Goal: Entertainment & Leisure: Browse casually

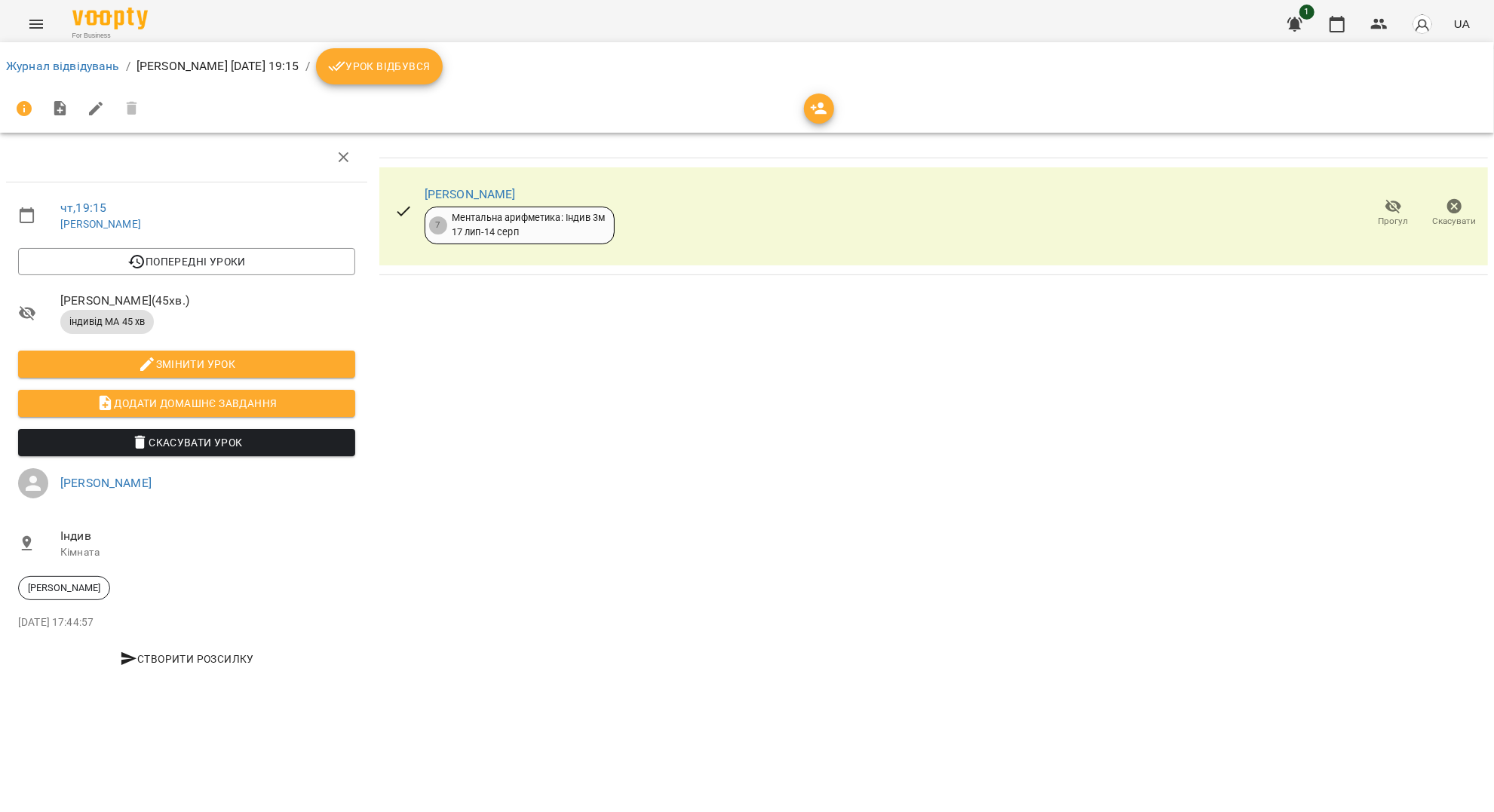
click at [32, 26] on icon "Menu" at bounding box center [35, 23] width 18 height 18
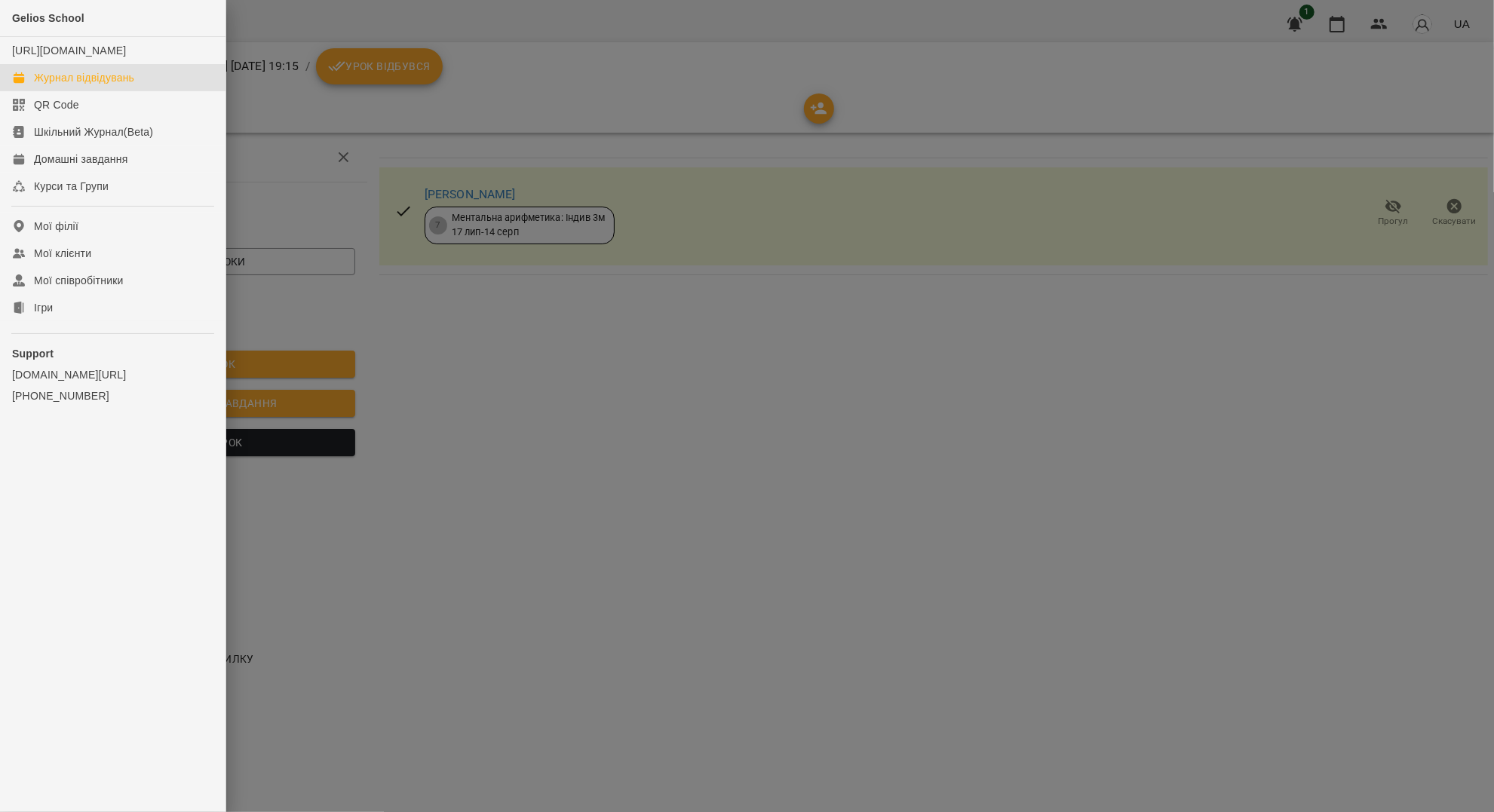
click at [135, 85] on div "Журнал відвідувань" at bounding box center [84, 78] width 100 height 15
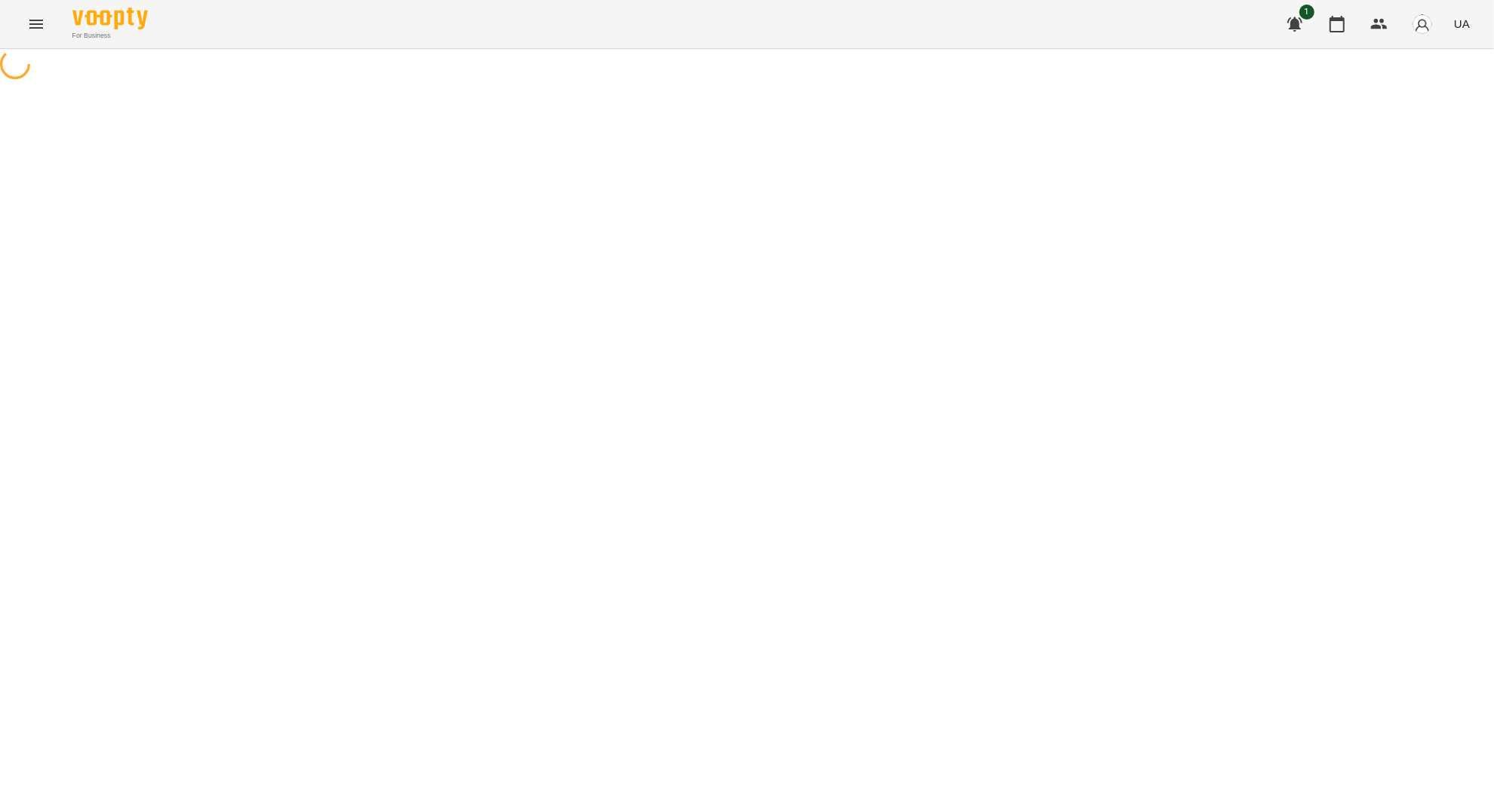
click at [510, 83] on div at bounding box center [747, 66] width 1494 height 34
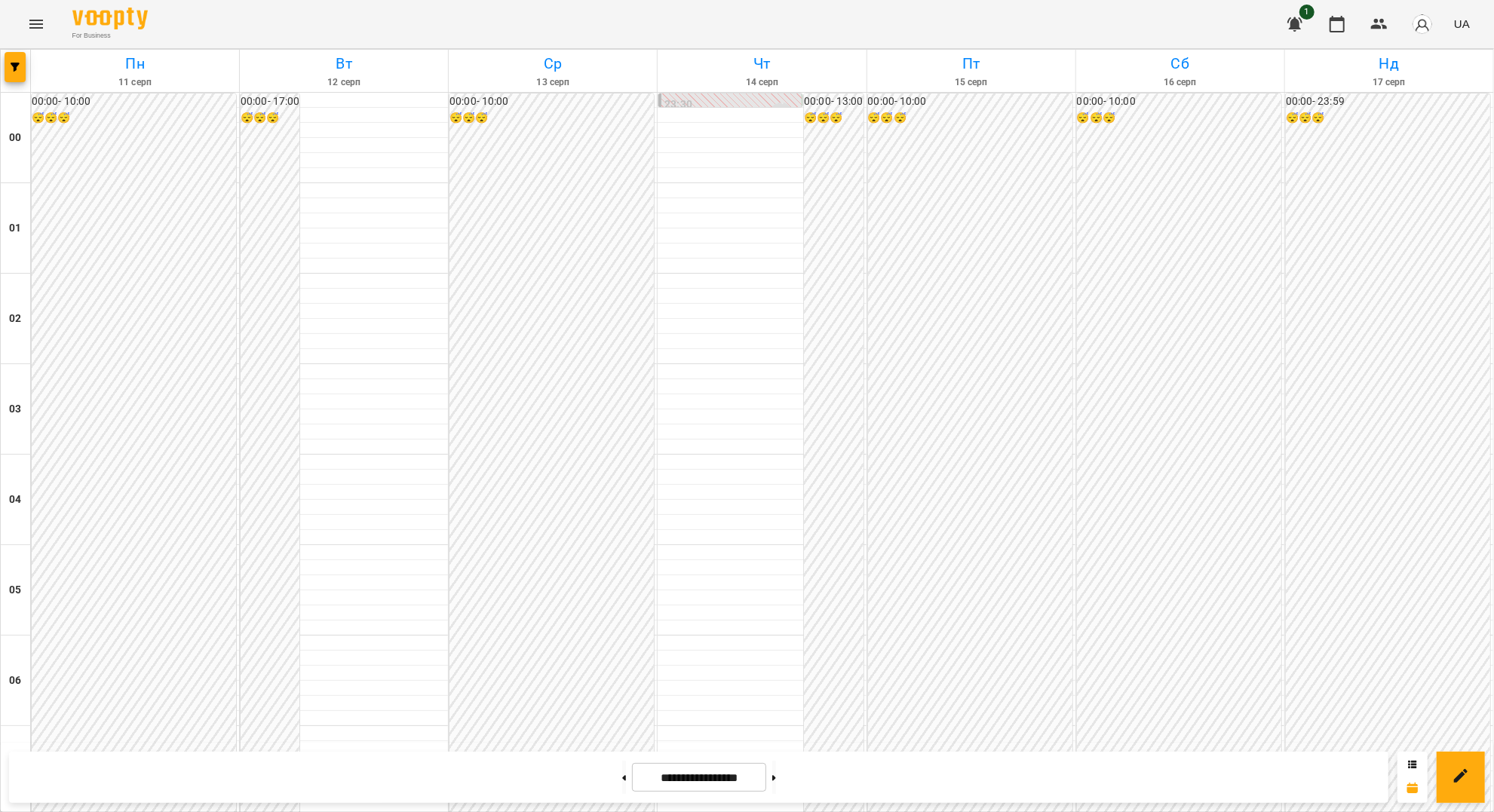
scroll to position [1406, 0]
click at [38, 25] on icon "Menu" at bounding box center [35, 23] width 18 height 18
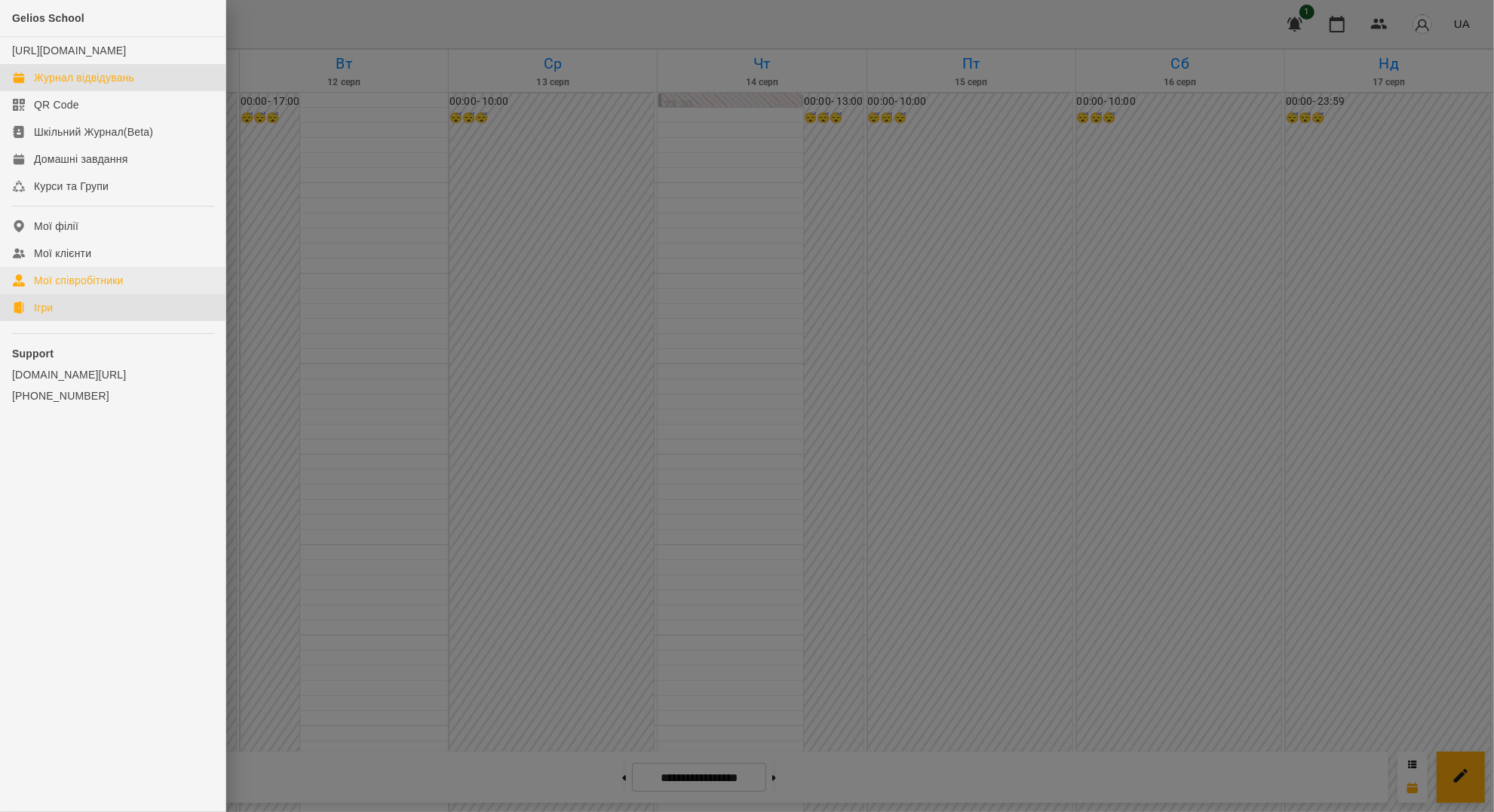
drag, startPoint x: 66, startPoint y: 317, endPoint x: 72, endPoint y: 295, distance: 22.8
click at [66, 317] on link "Ігри" at bounding box center [112, 307] width 226 height 27
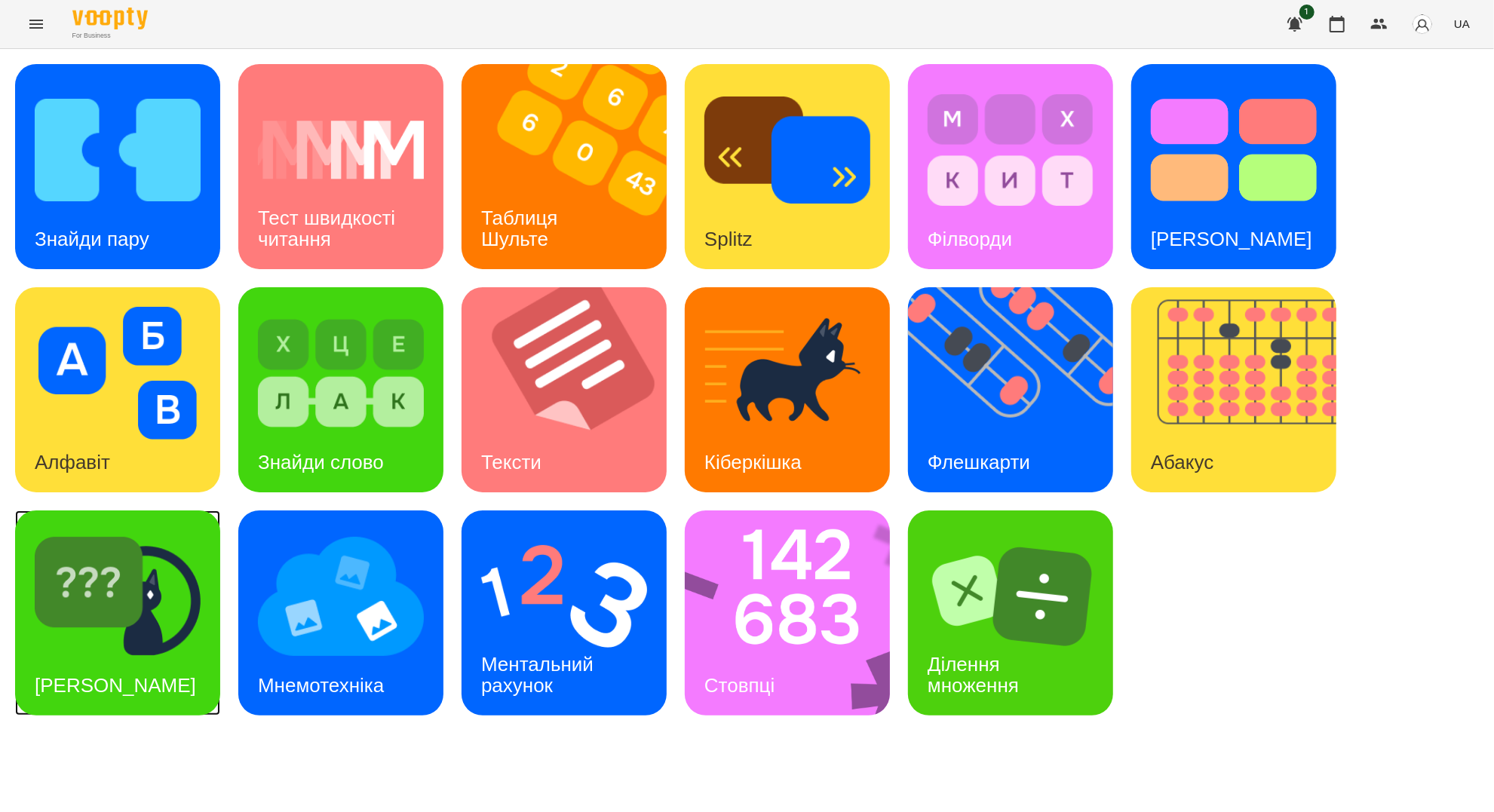
click at [147, 655] on div "[PERSON_NAME]" at bounding box center [115, 685] width 201 height 59
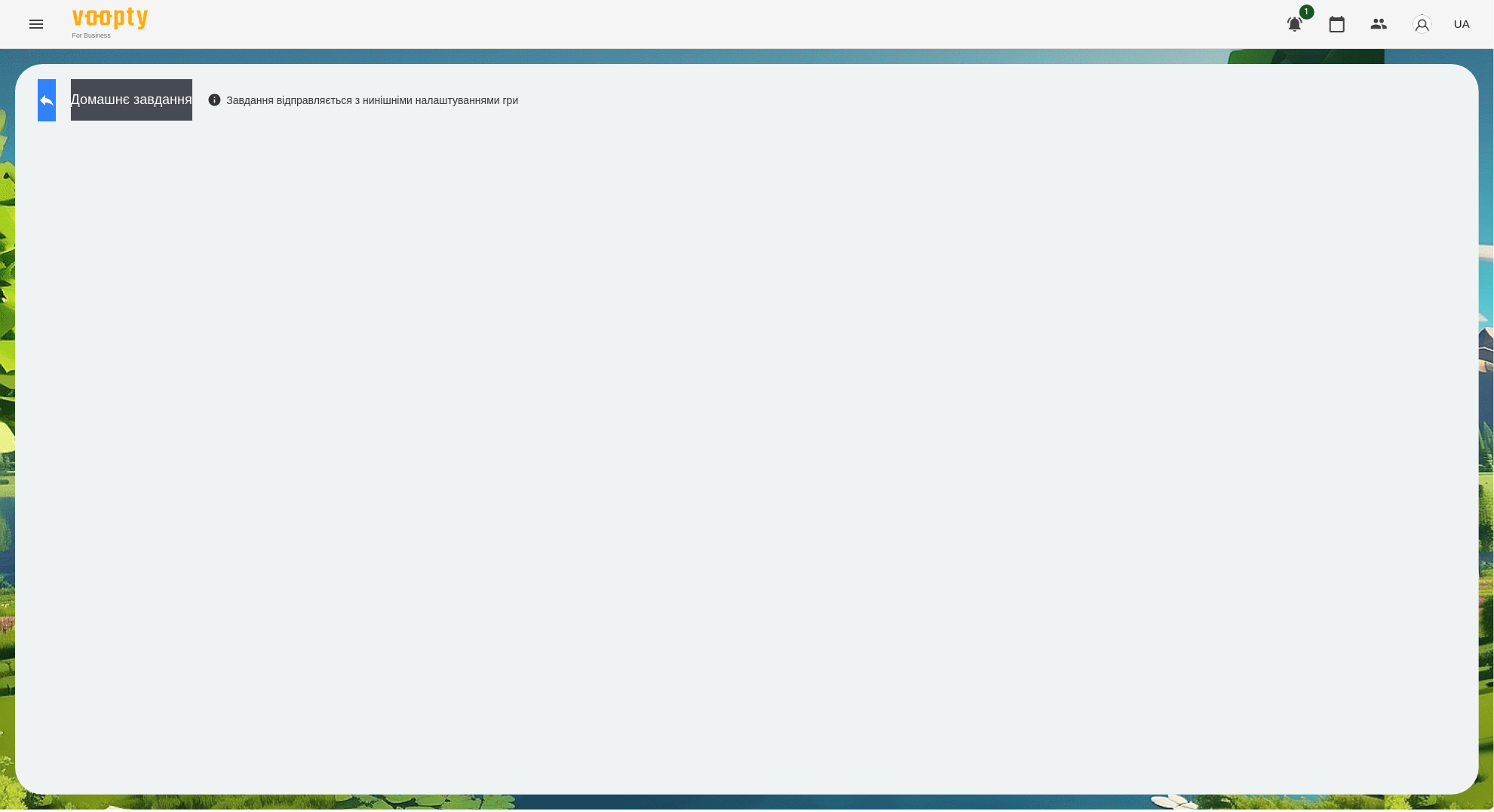
click at [52, 106] on icon at bounding box center [46, 99] width 18 height 18
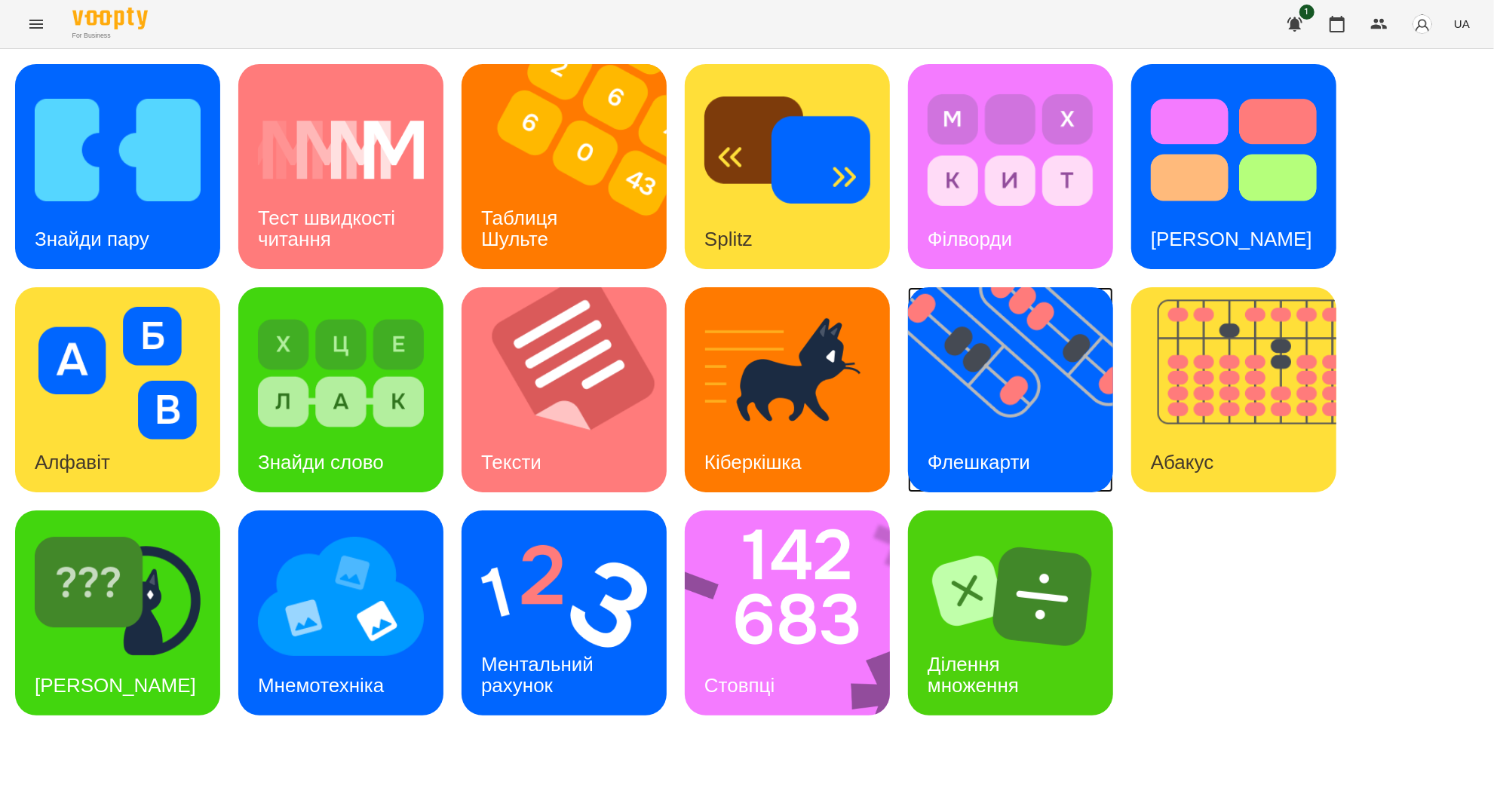
click at [991, 455] on h3 "Флешкарти" at bounding box center [979, 462] width 102 height 22
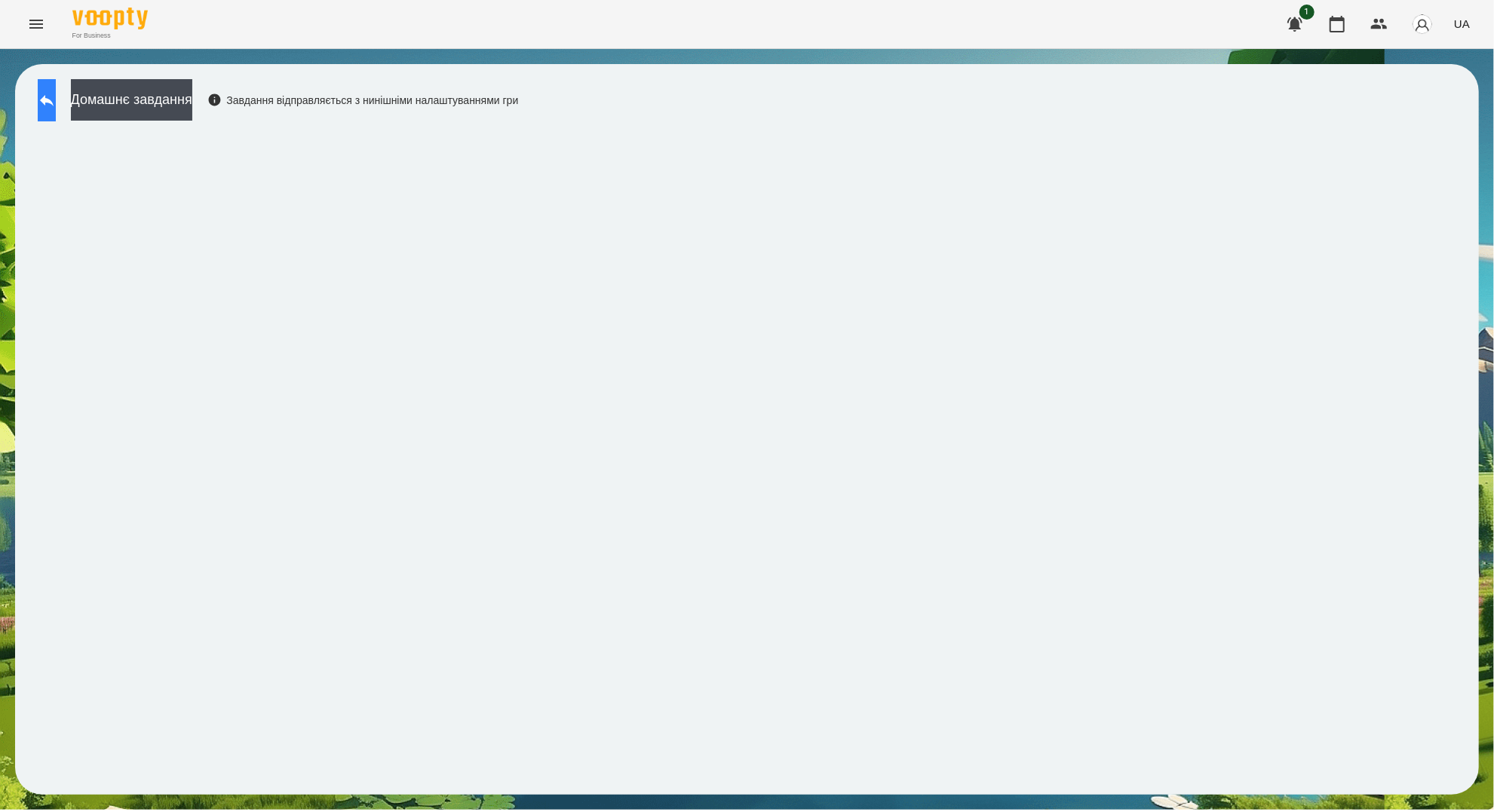
click at [54, 99] on icon at bounding box center [46, 100] width 14 height 11
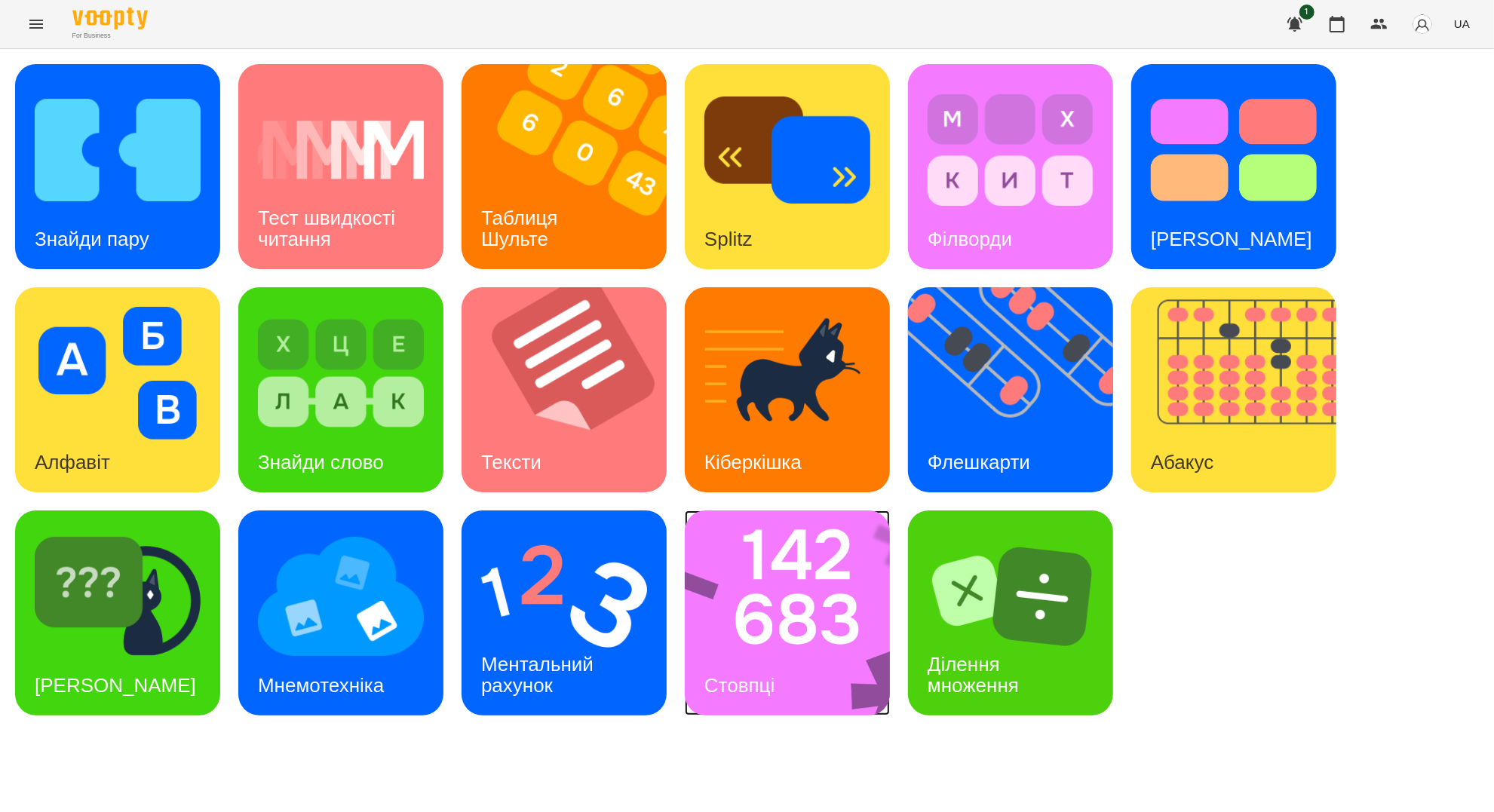
click at [750, 604] on img at bounding box center [797, 612] width 225 height 205
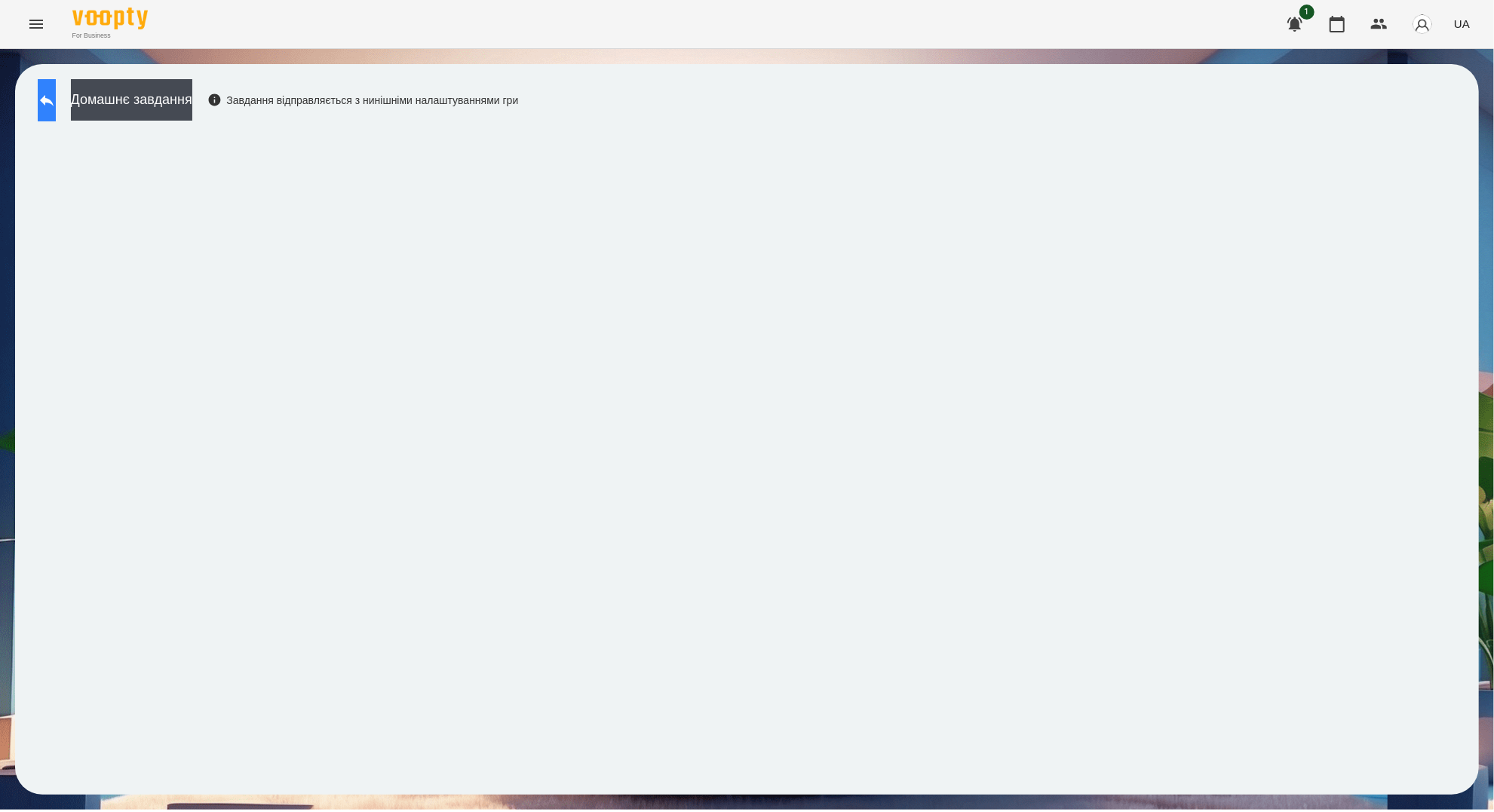
click at [54, 98] on icon at bounding box center [46, 99] width 18 height 18
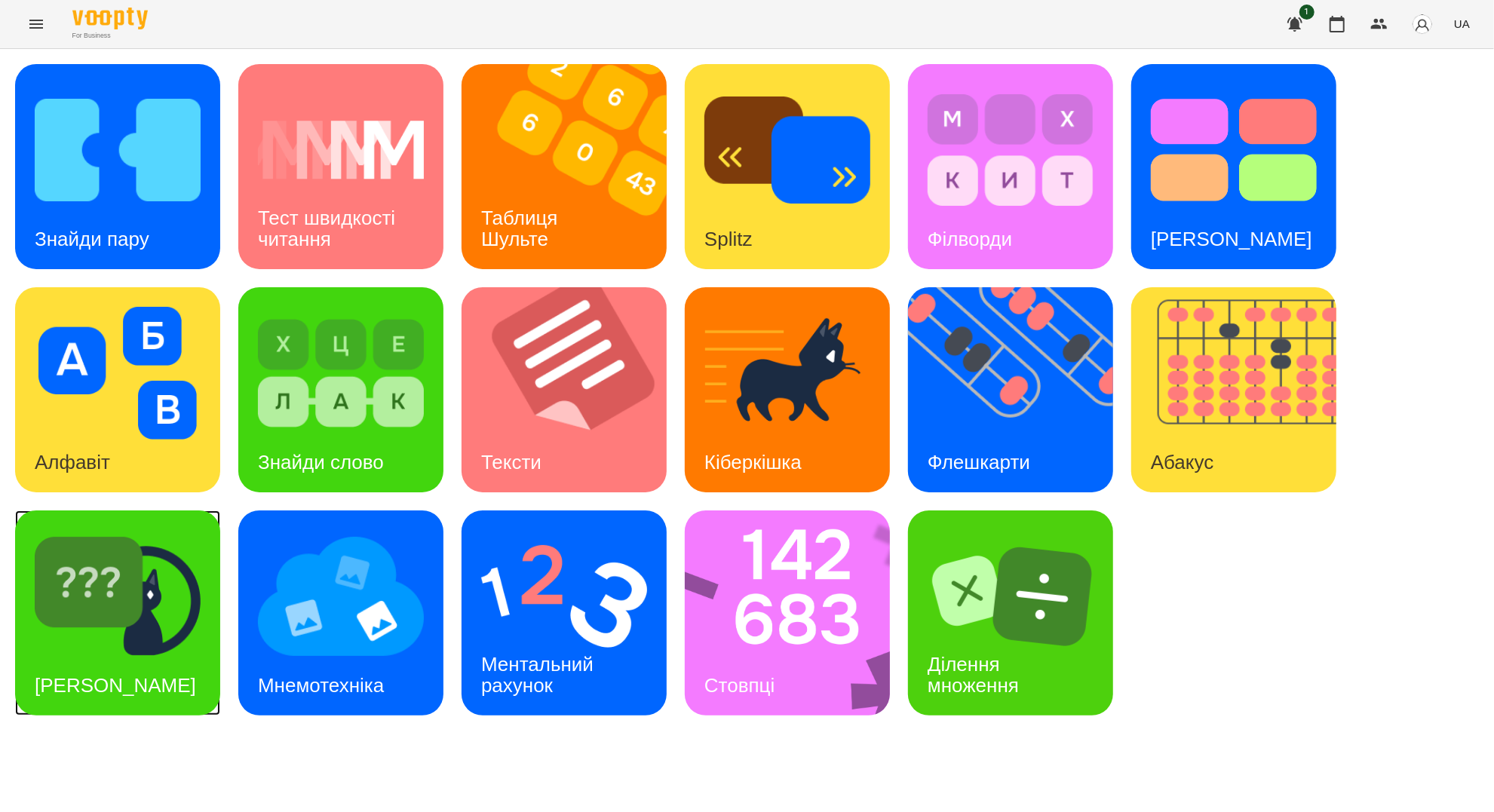
click at [138, 598] on img at bounding box center [117, 596] width 166 height 133
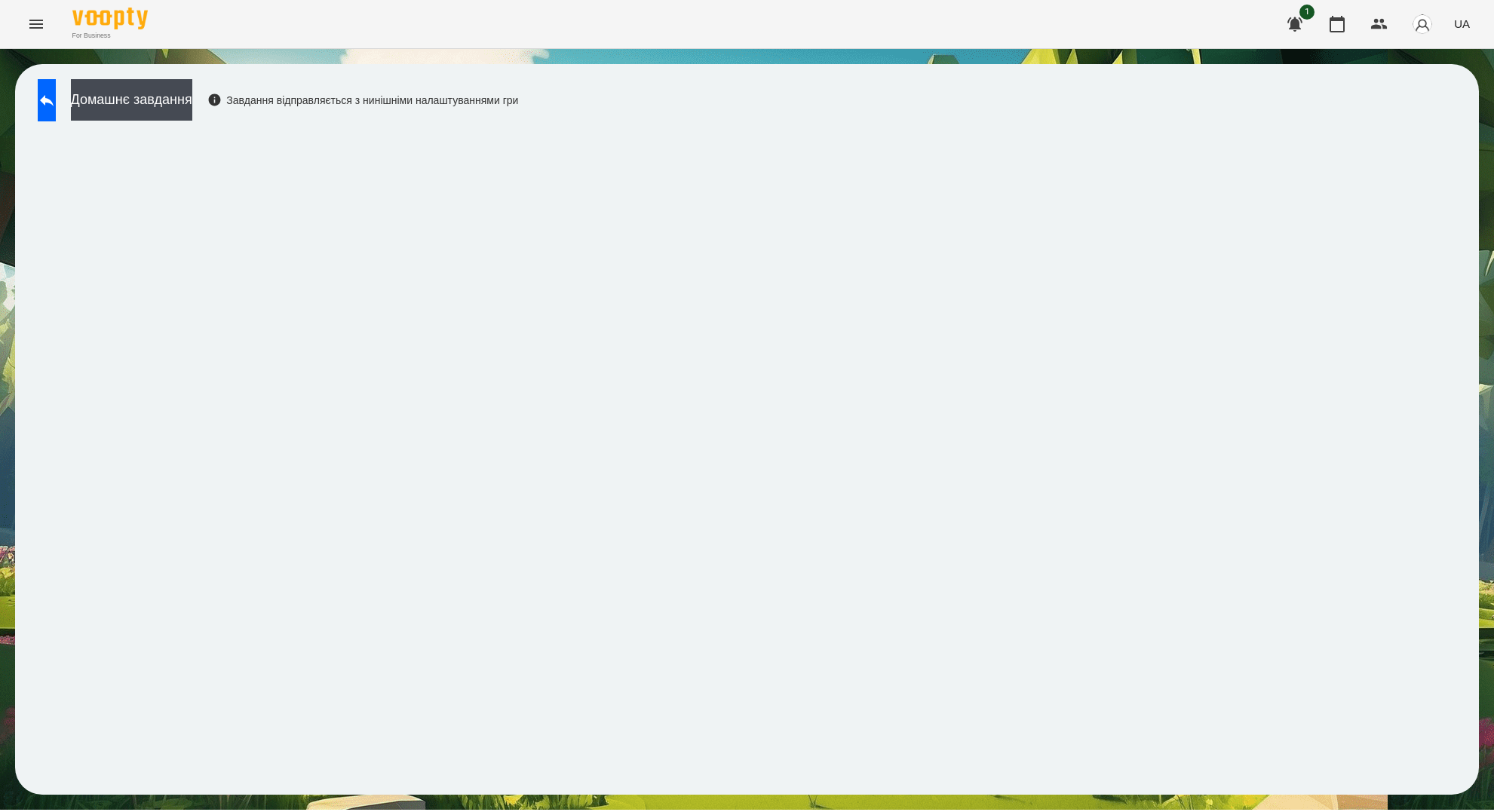
click at [54, 101] on icon at bounding box center [46, 100] width 14 height 11
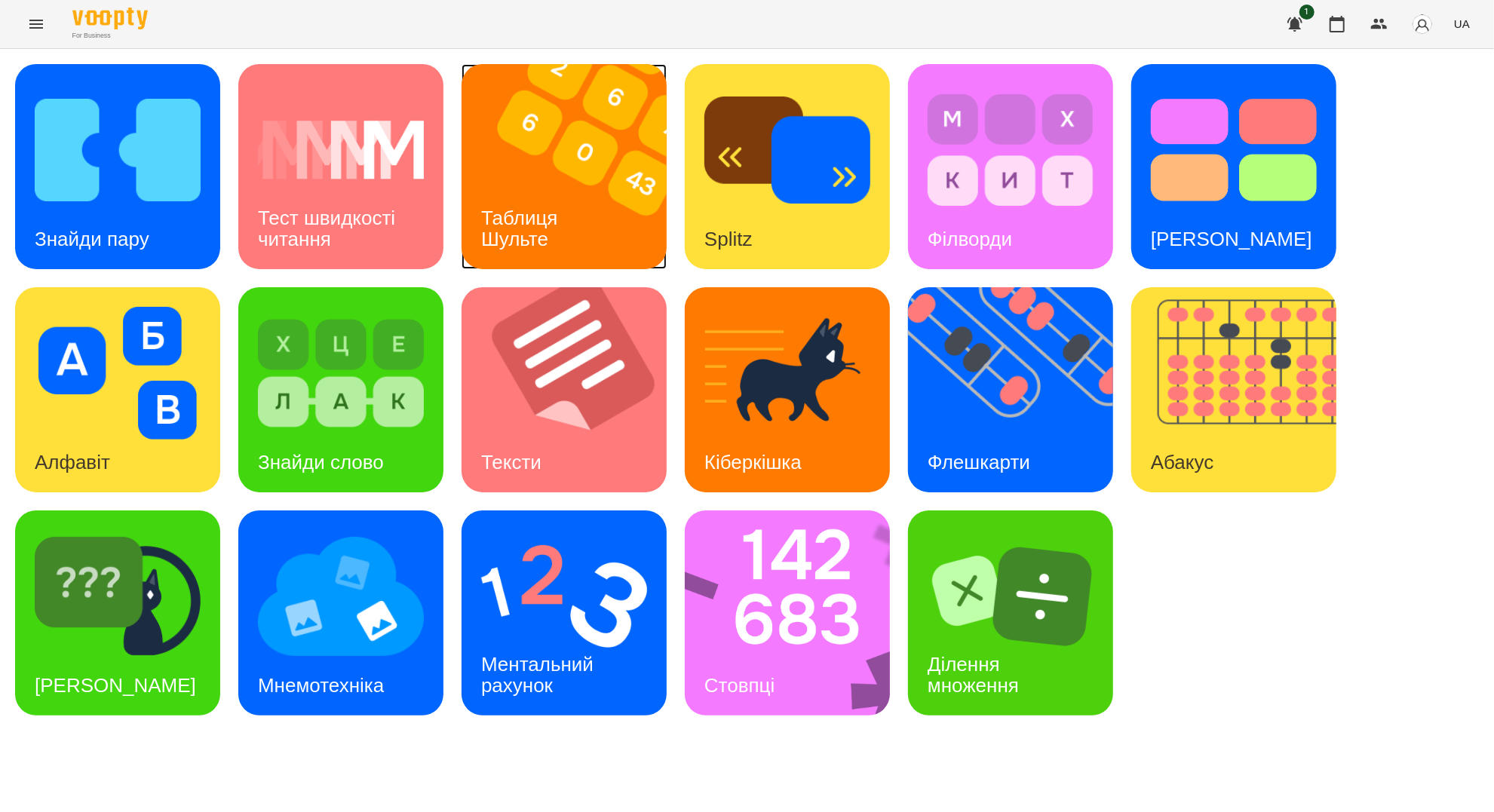
click at [510, 215] on h3 "Таблиця Шульте" at bounding box center [522, 227] width 83 height 43
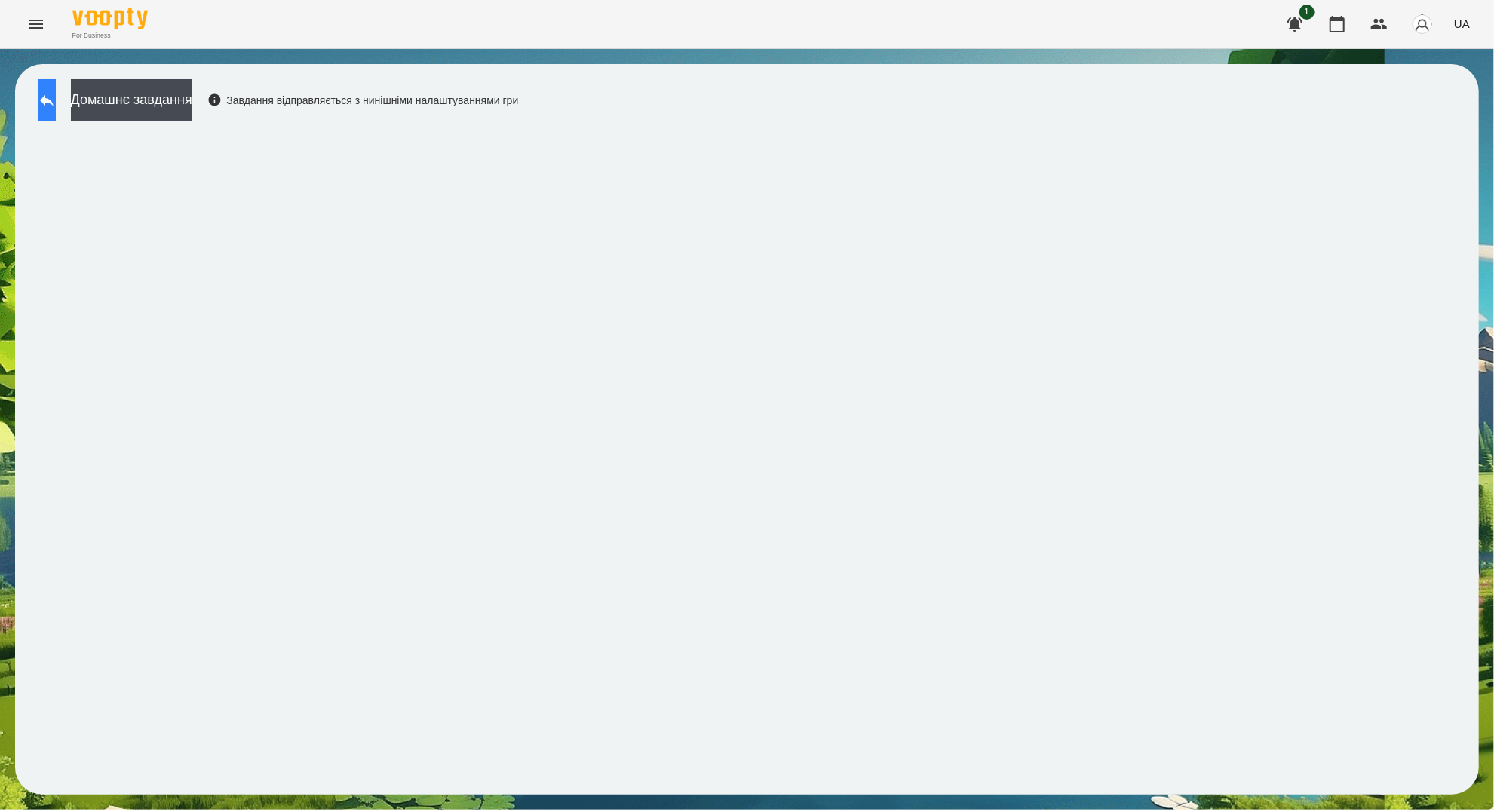
click at [53, 84] on button at bounding box center [46, 99] width 18 height 42
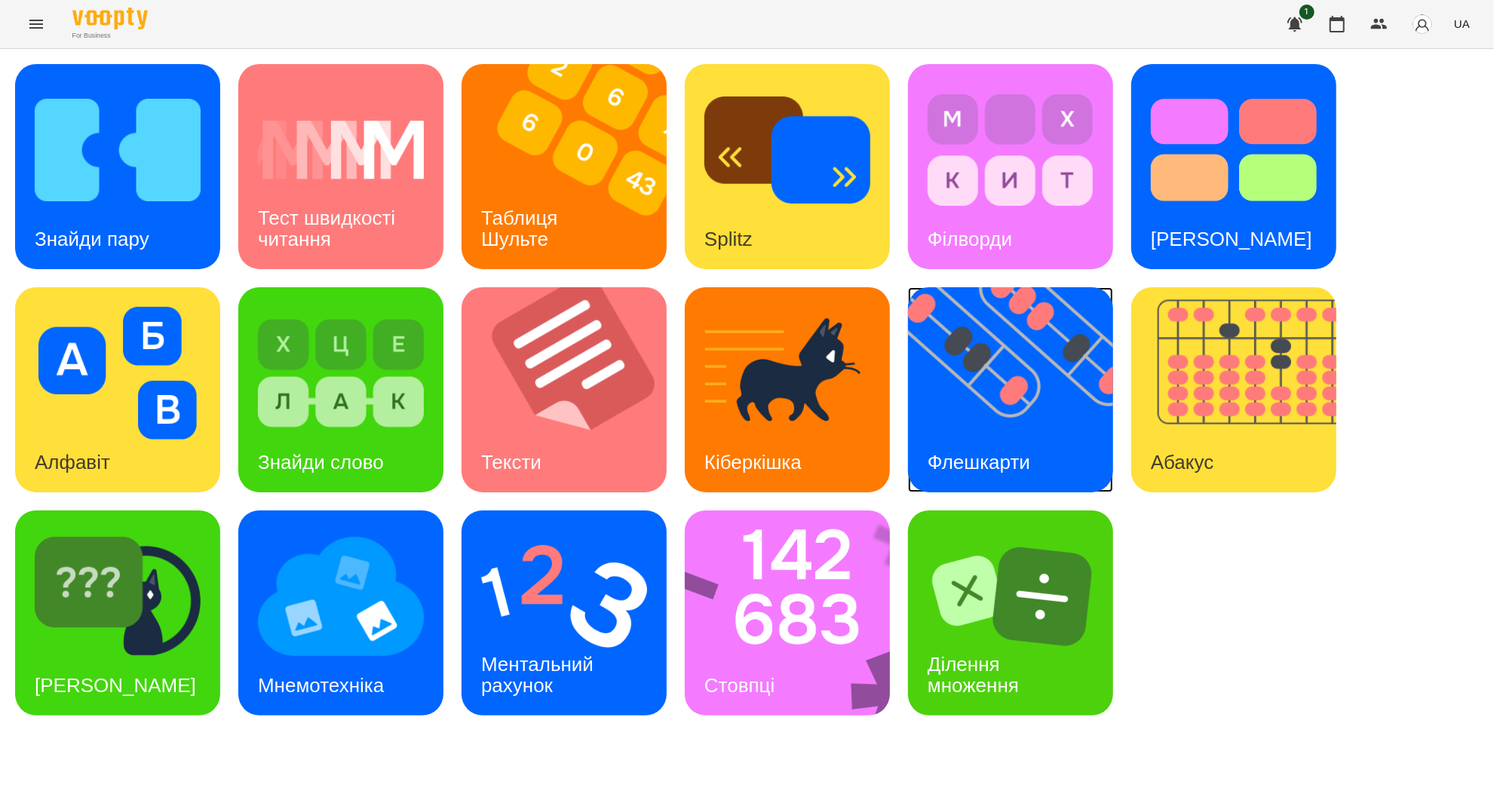
click at [1053, 417] on img at bounding box center [1020, 389] width 224 height 205
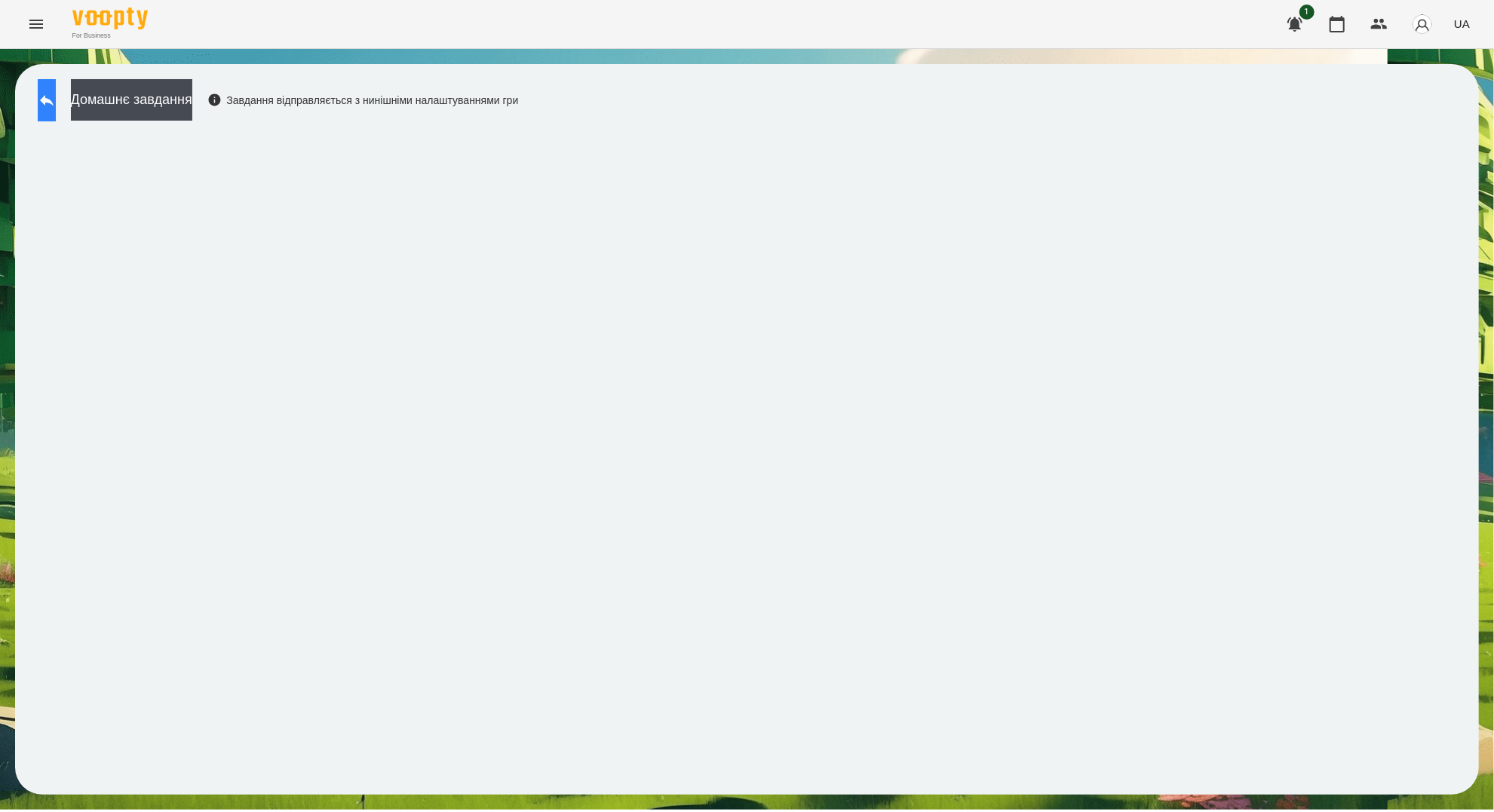
click at [56, 97] on button at bounding box center [46, 99] width 18 height 42
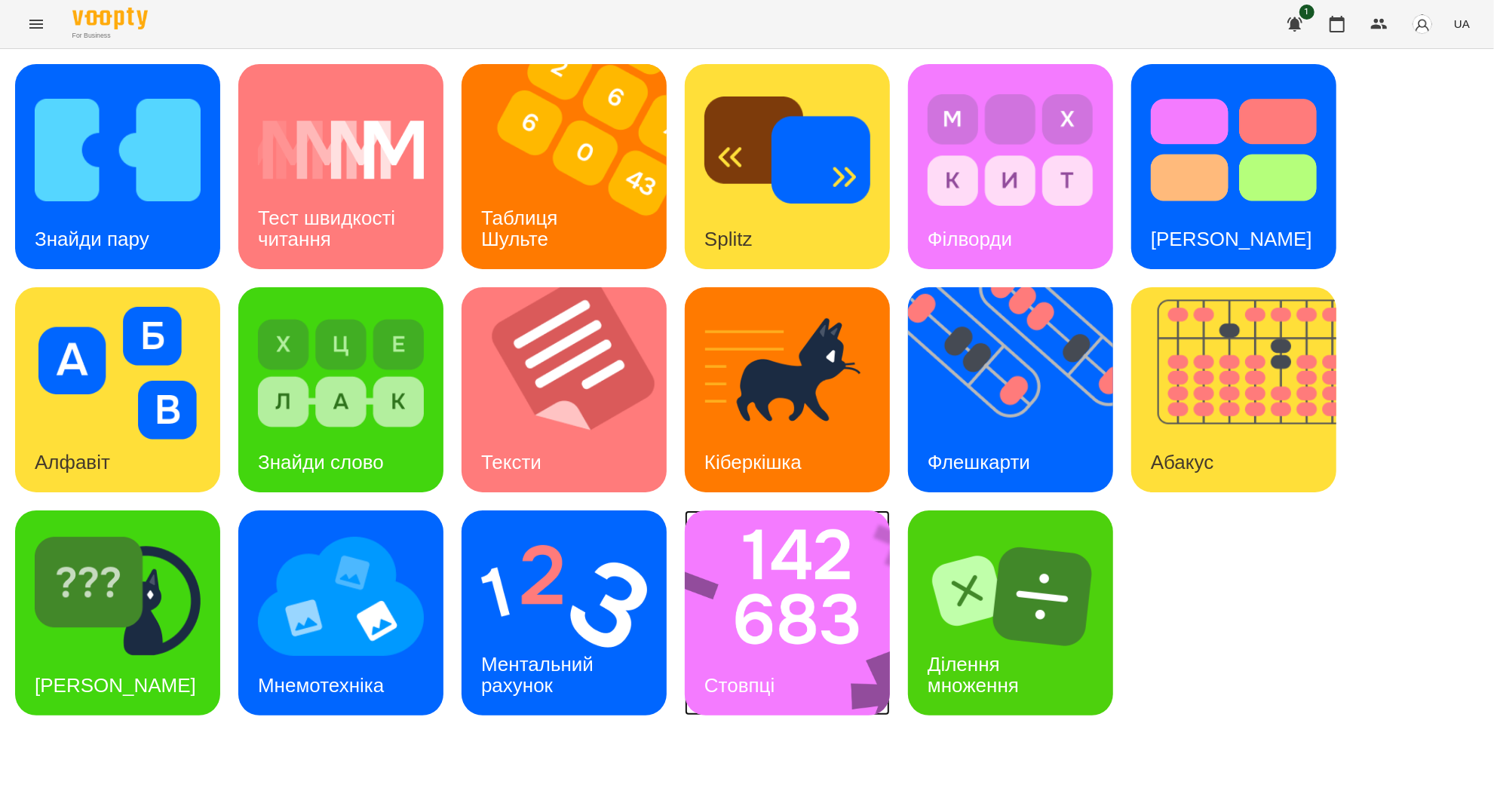
click at [736, 597] on img at bounding box center [797, 612] width 225 height 205
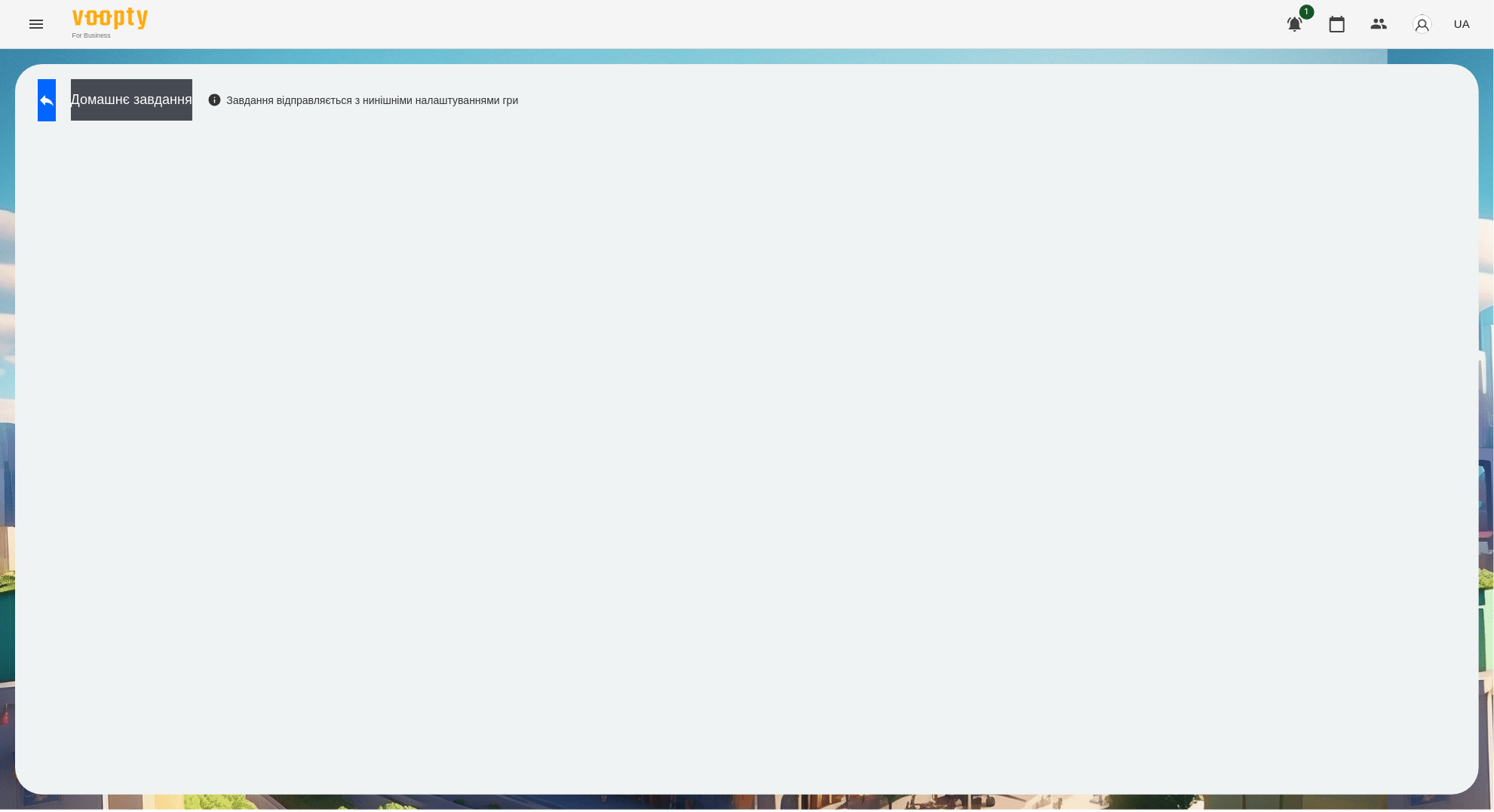
click at [800, 788] on div "Домашнє завдання Завдання відправляється з нинішніми налаштуваннями гри" at bounding box center [747, 429] width 1463 height 730
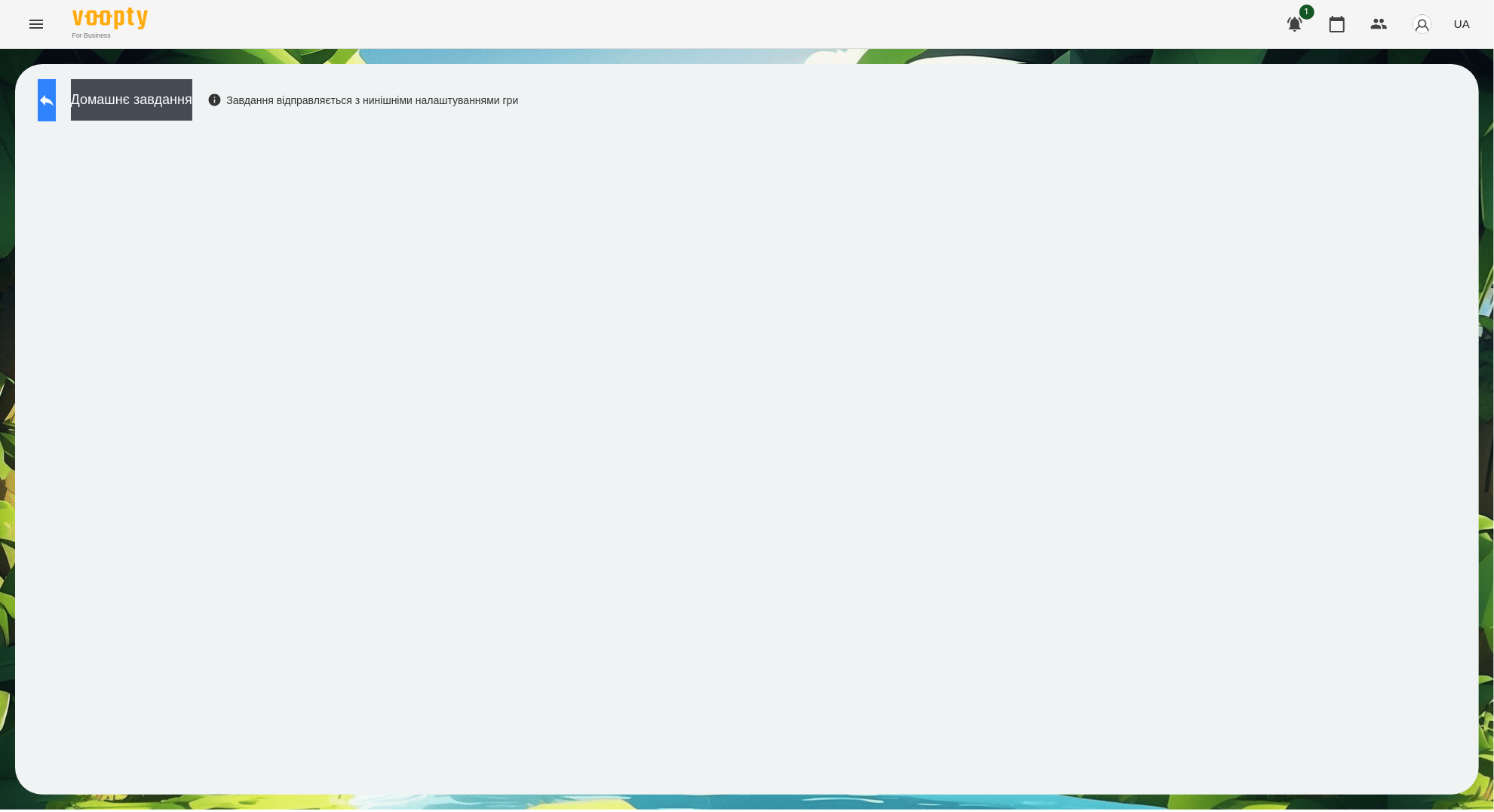
click at [56, 112] on button at bounding box center [46, 99] width 18 height 42
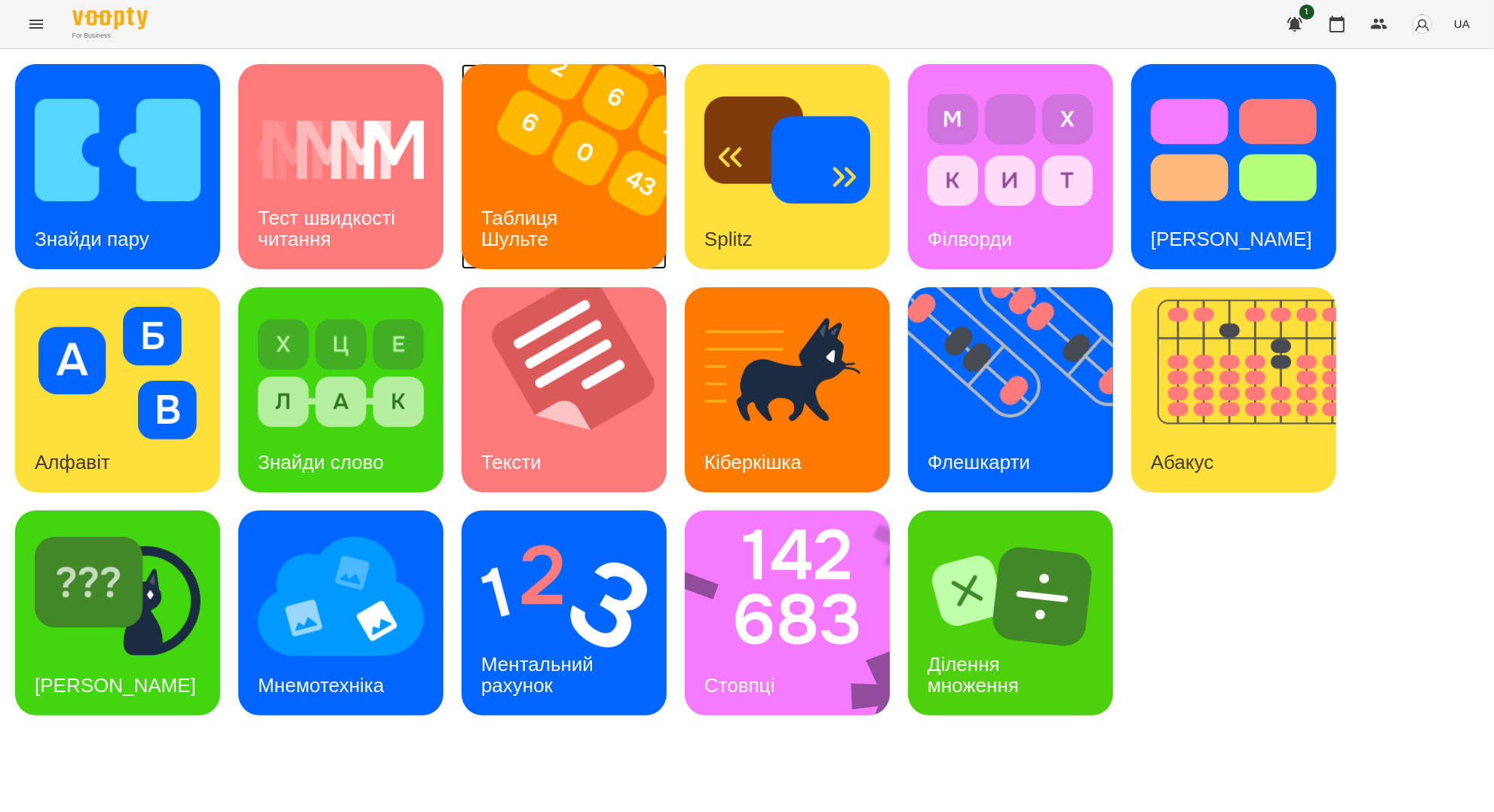
click at [552, 238] on div "Таблиця Шульте" at bounding box center [522, 228] width 122 height 81
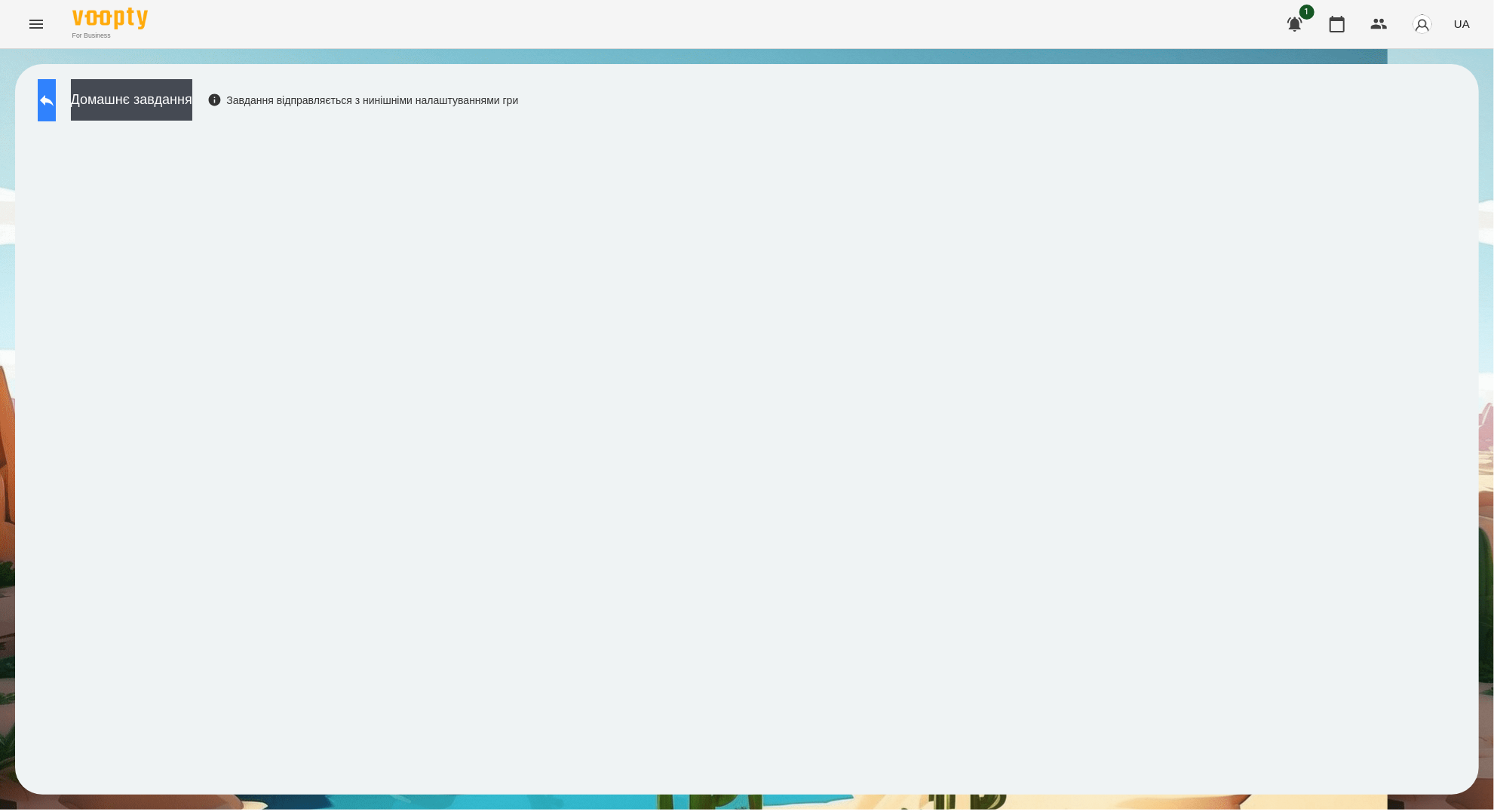
click at [56, 95] on button at bounding box center [46, 99] width 18 height 42
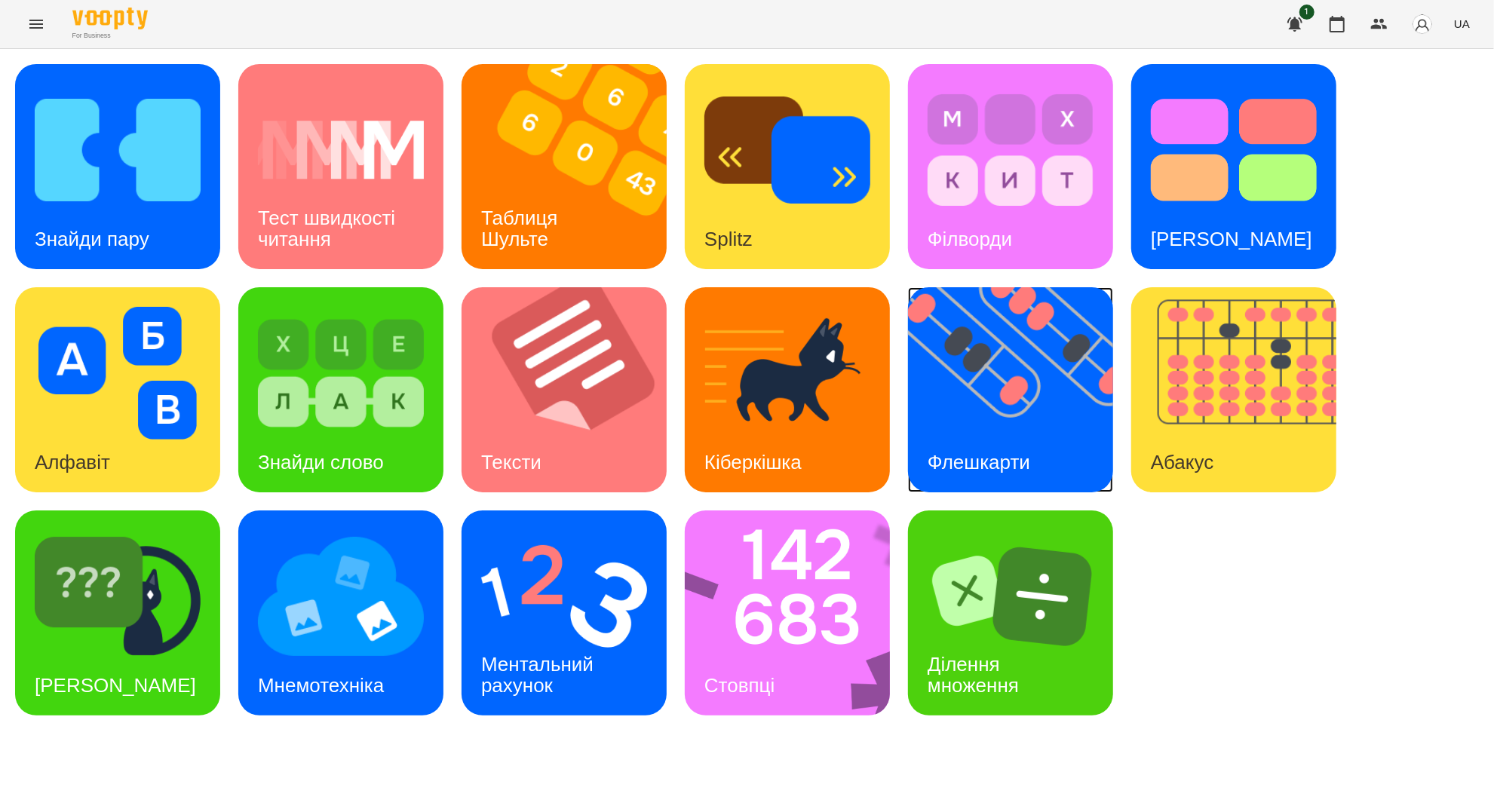
click at [1031, 384] on img at bounding box center [1020, 389] width 224 height 205
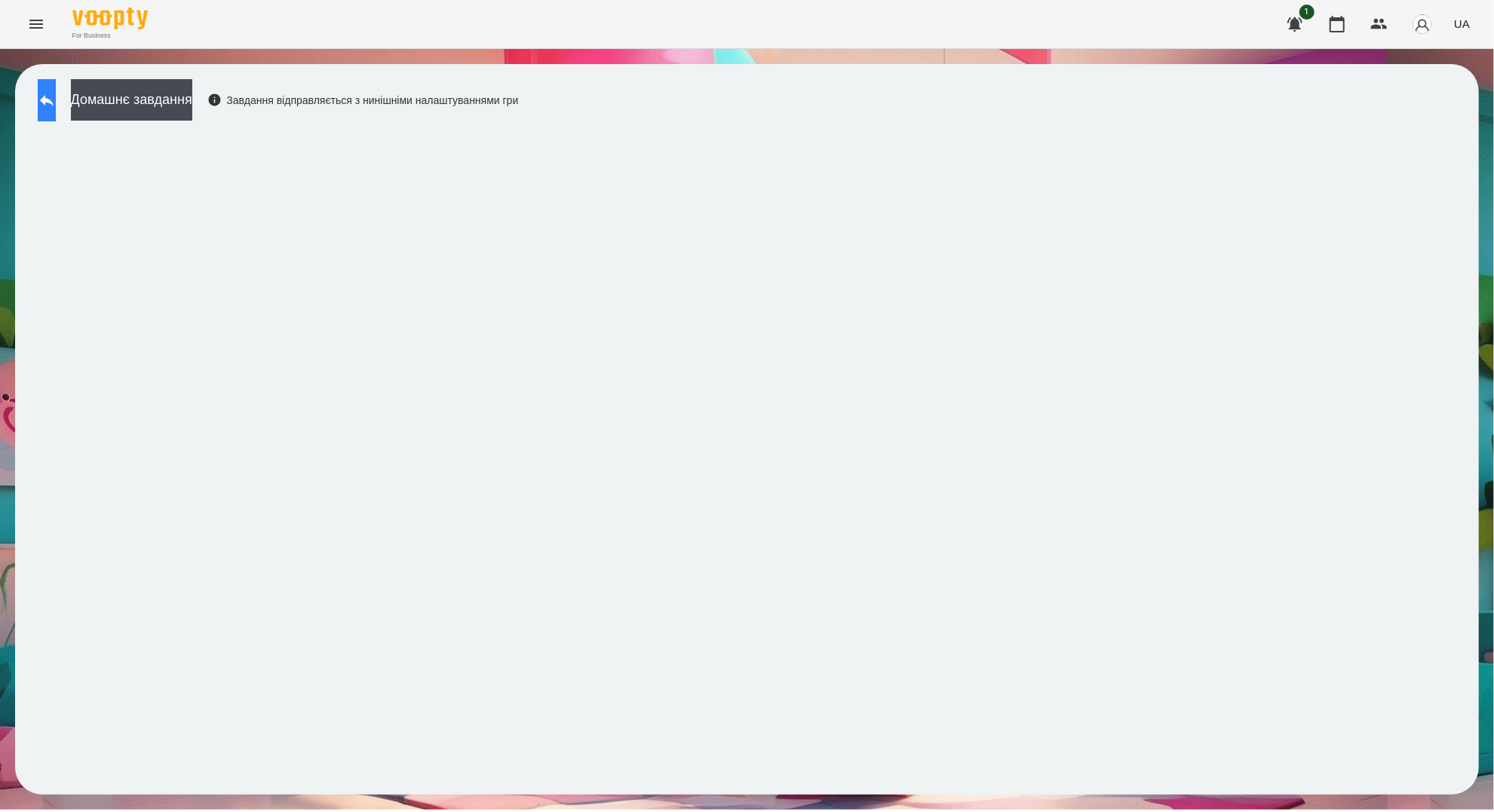
click at [47, 110] on button at bounding box center [46, 99] width 18 height 42
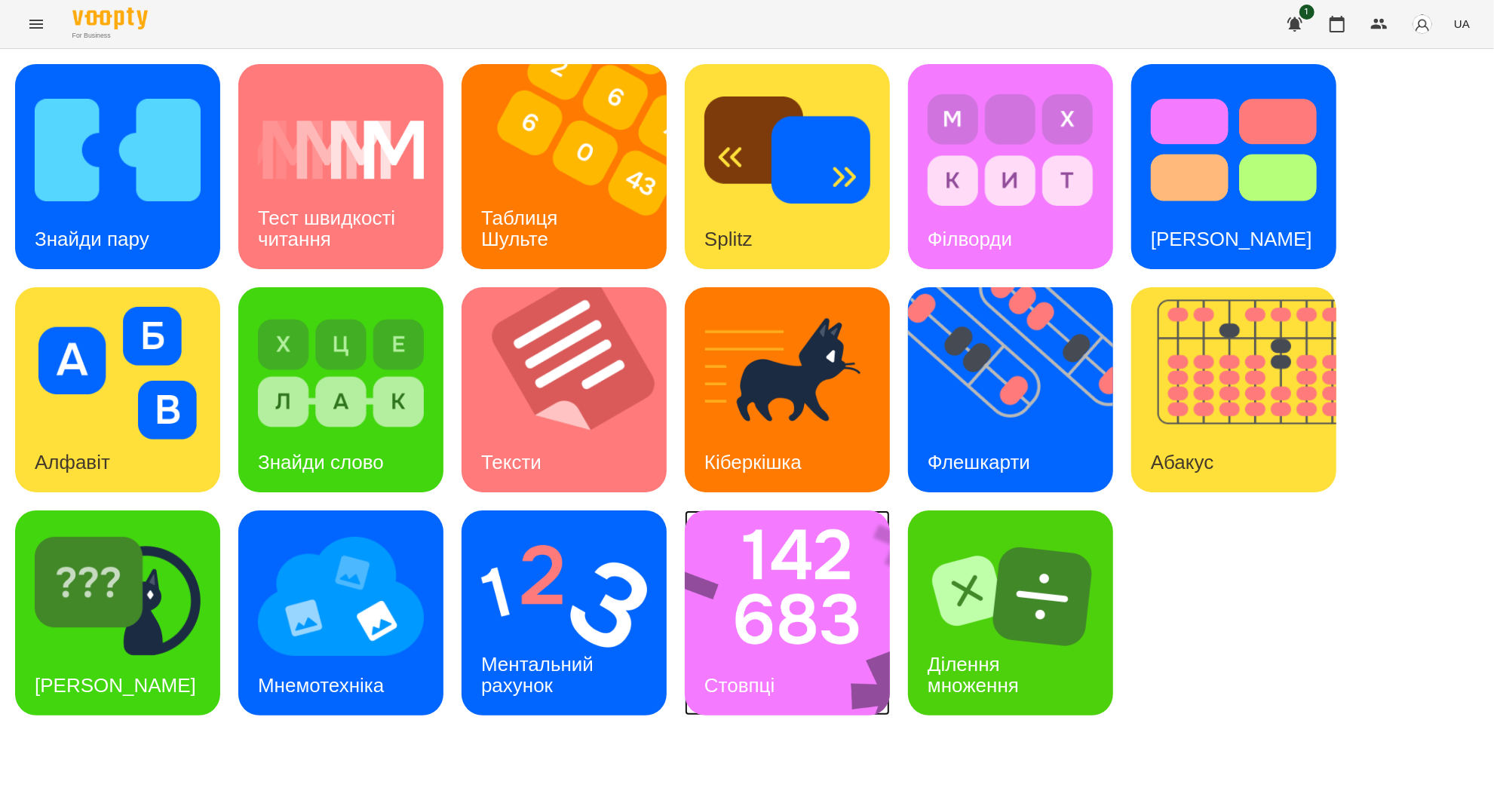
click at [744, 656] on div "Стовпці" at bounding box center [739, 685] width 110 height 59
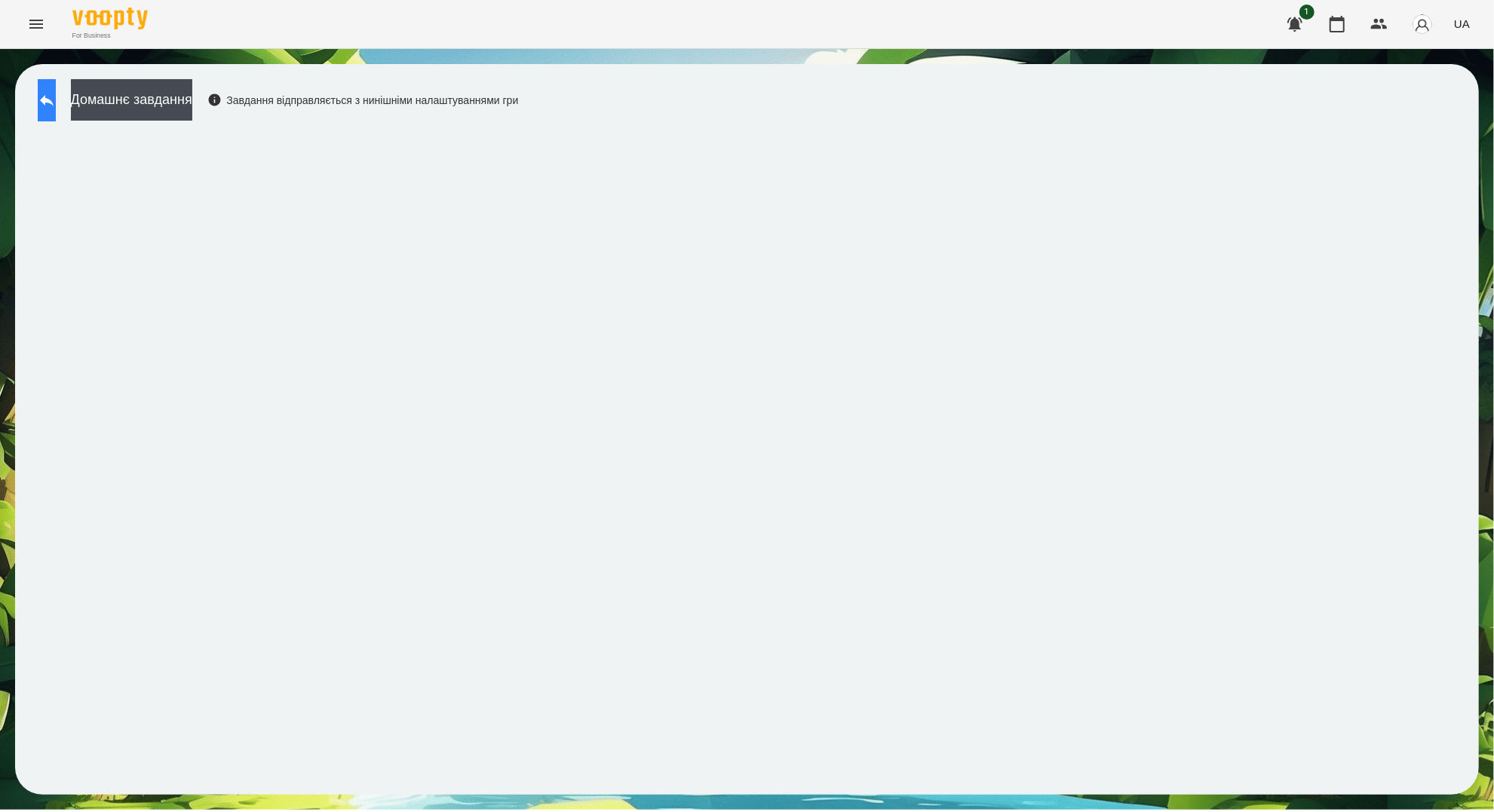
click at [55, 108] on icon at bounding box center [46, 99] width 18 height 18
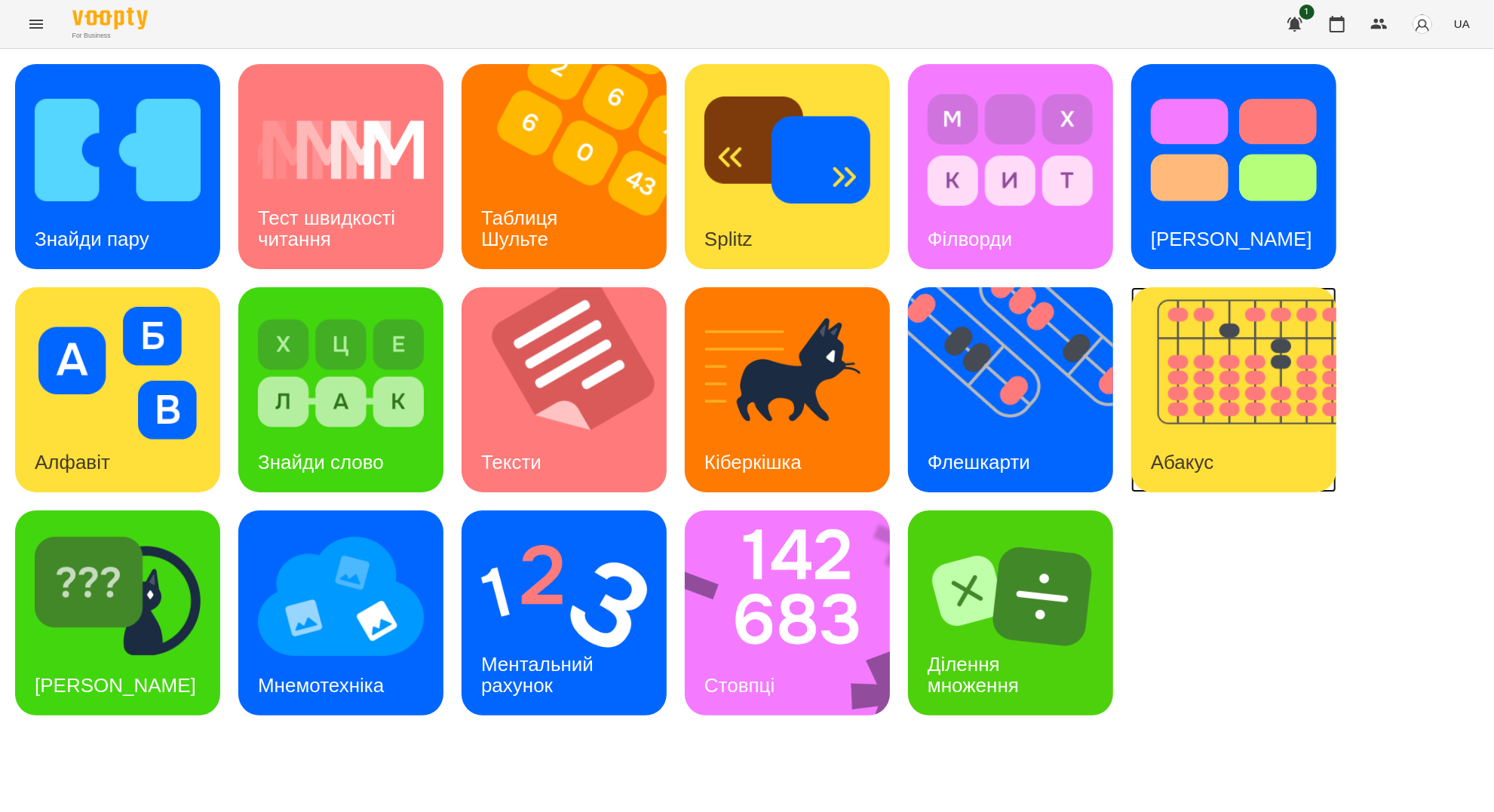
click at [1274, 443] on img at bounding box center [1242, 389] width 224 height 205
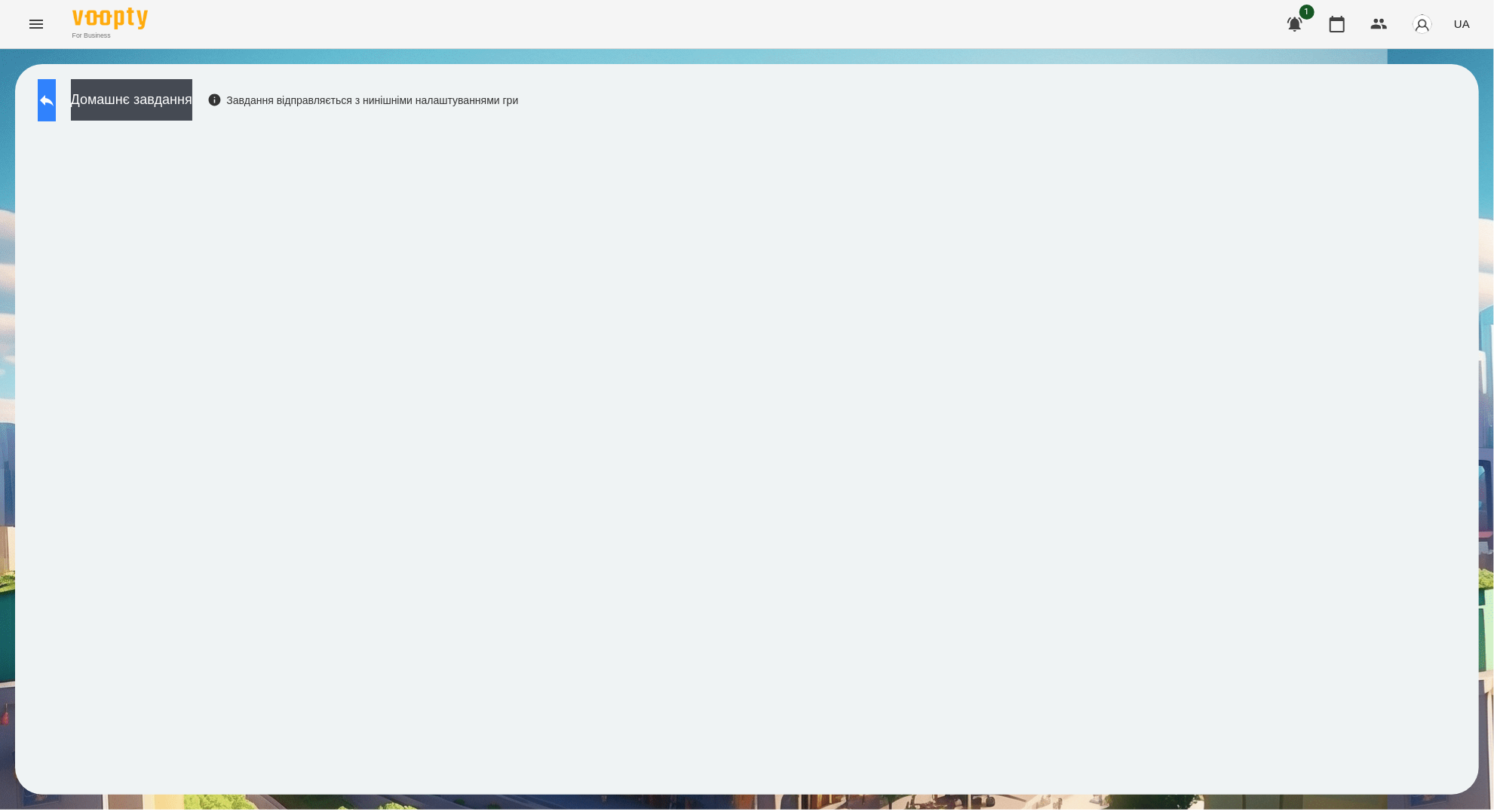
click at [56, 103] on icon at bounding box center [46, 99] width 18 height 18
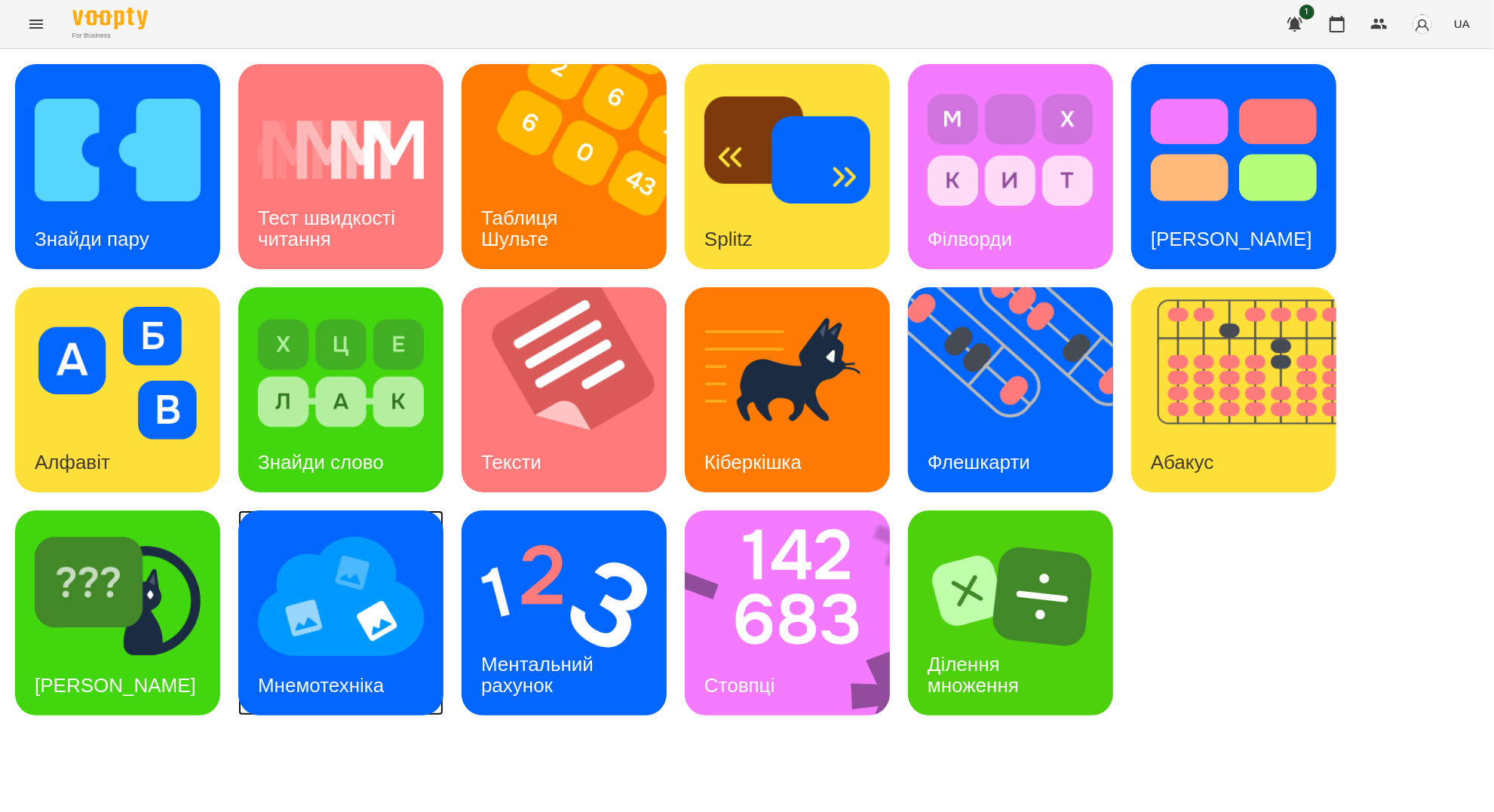
click at [356, 632] on img at bounding box center [341, 596] width 166 height 133
